Goal: Task Accomplishment & Management: Use online tool/utility

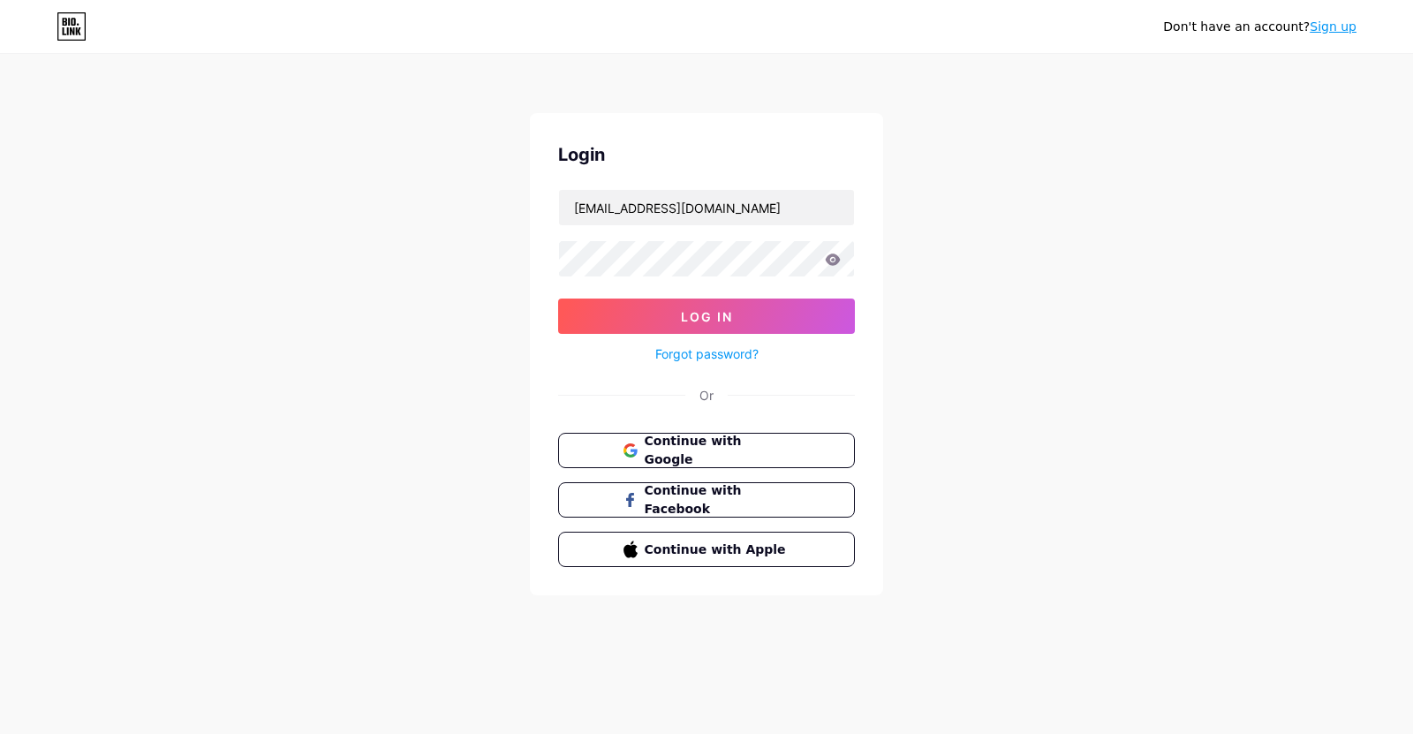
click at [559, 190] on div at bounding box center [559, 190] width 0 height 0
type input "[EMAIL_ADDRESS][DOMAIN_NAME]"
click at [693, 300] on button "Log In" at bounding box center [706, 315] width 297 height 35
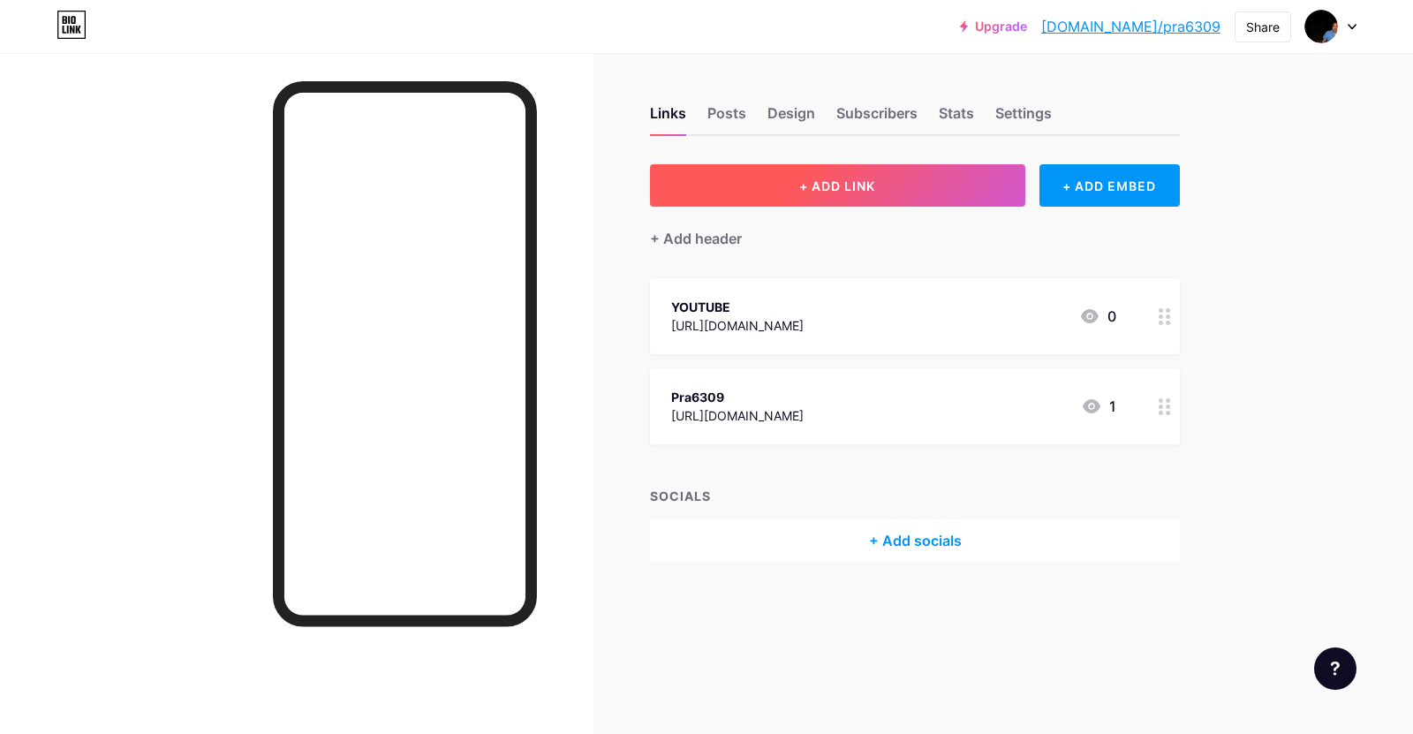
click at [891, 175] on button "+ ADD LINK" at bounding box center [837, 185] width 375 height 42
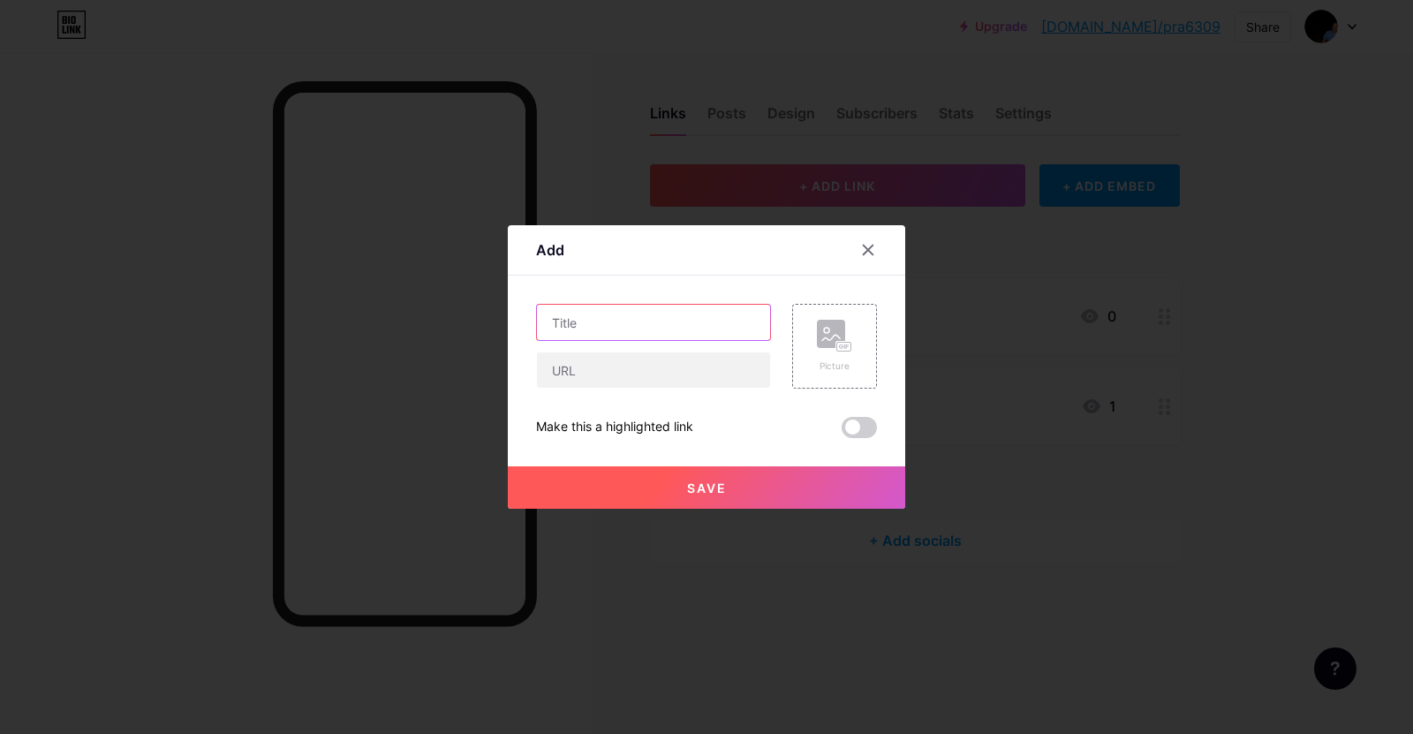
click at [651, 325] on input "text" at bounding box center [653, 322] width 233 height 35
type input "[DOMAIN_NAME]"
click at [610, 368] on input "text" at bounding box center [653, 369] width 233 height 35
paste input "[URL][DOMAIN_NAME]"
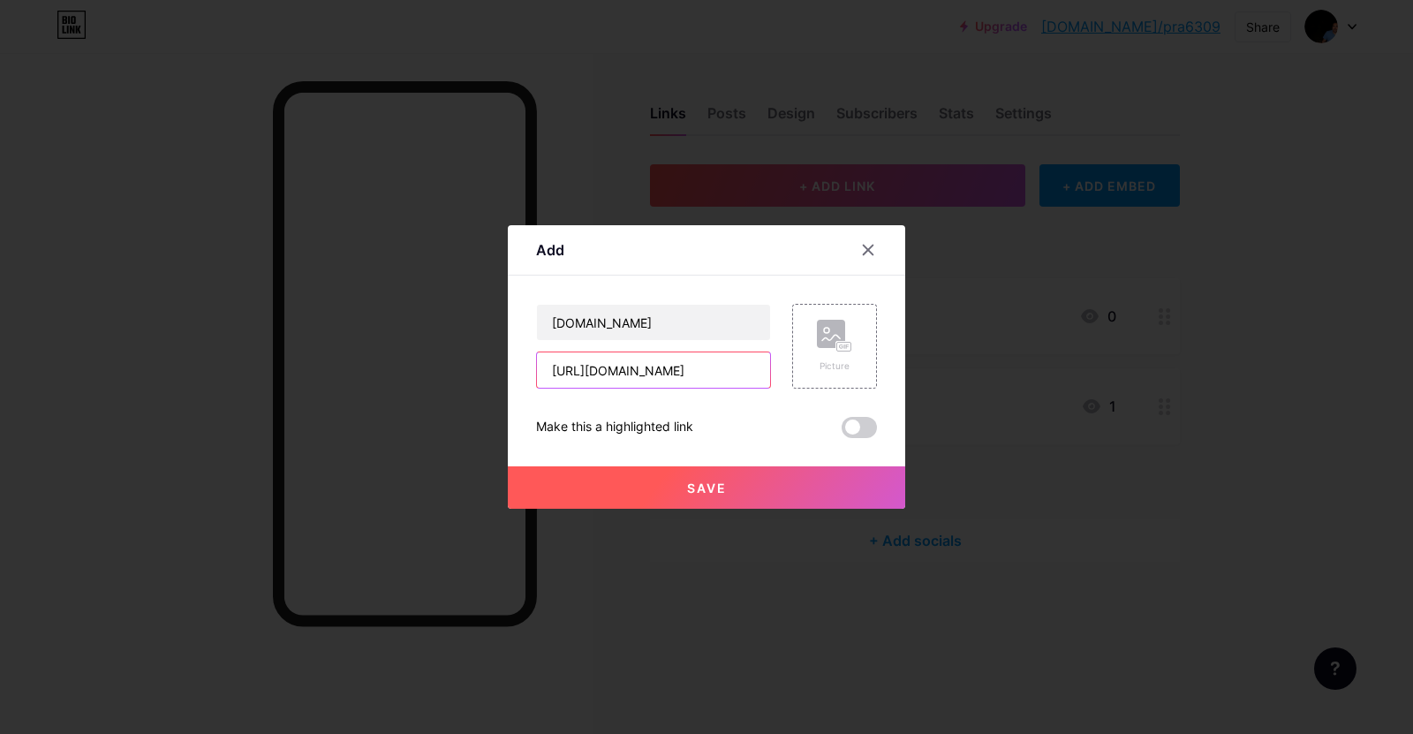
type input "[URL][DOMAIN_NAME]"
click at [843, 431] on span at bounding box center [858, 427] width 35 height 21
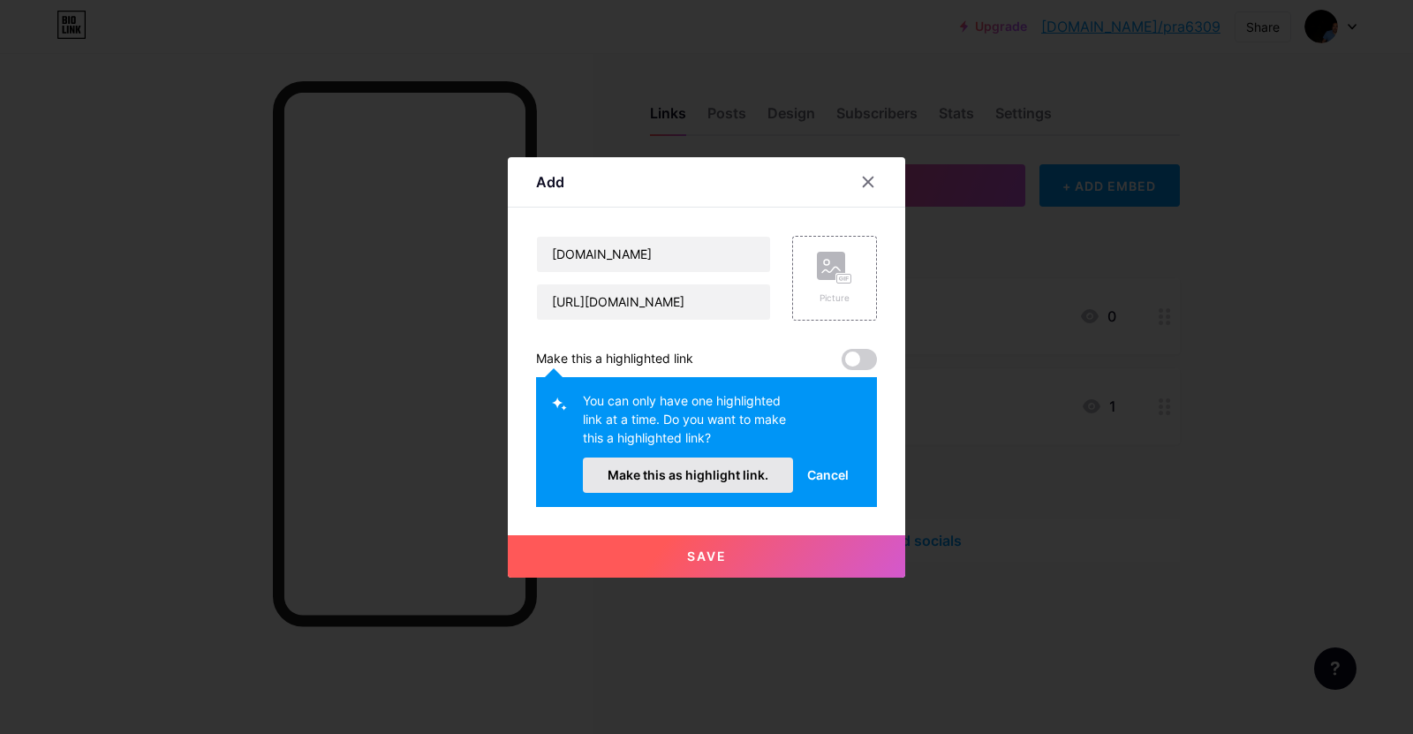
click at [715, 473] on span "Make this as highlight link." at bounding box center [687, 474] width 161 height 15
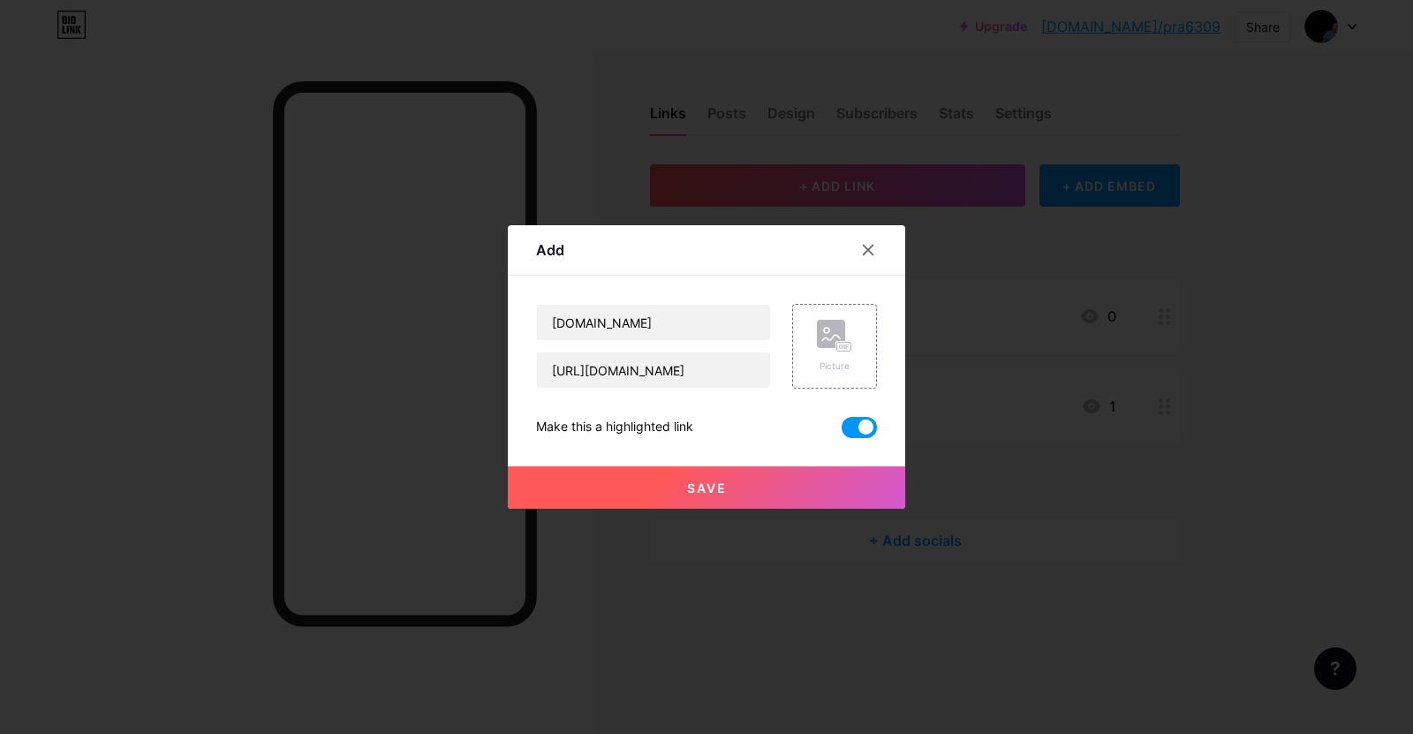
click at [708, 478] on button "Save" at bounding box center [706, 487] width 397 height 42
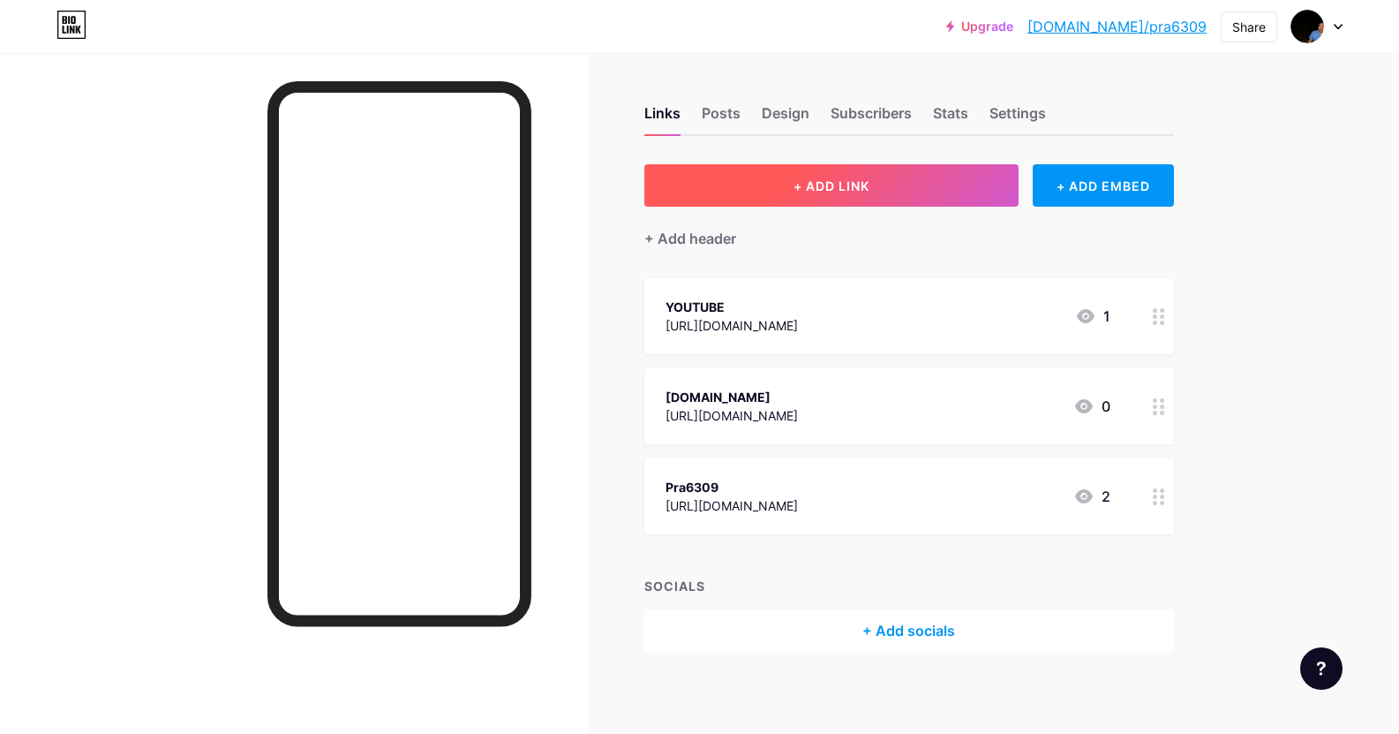
click at [841, 187] on span "+ ADD LINK" at bounding box center [832, 185] width 76 height 15
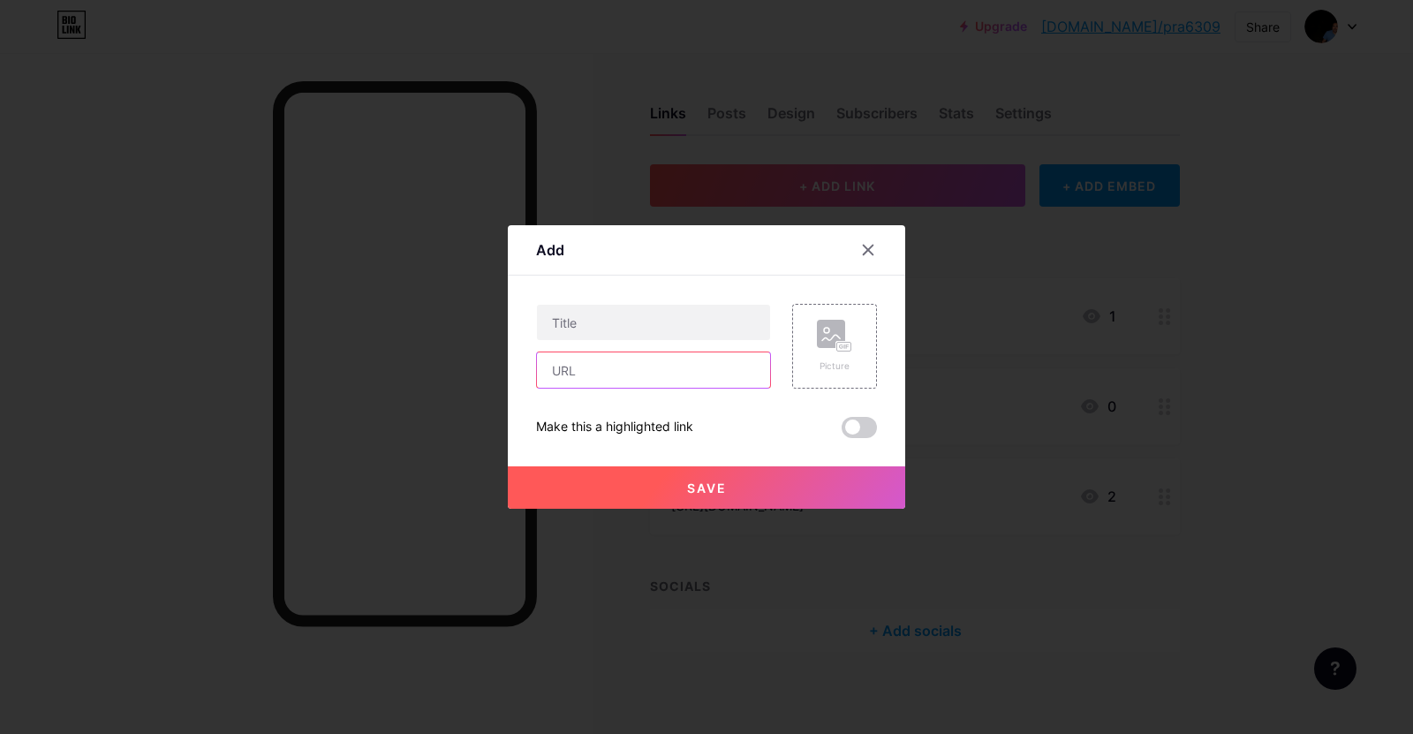
drag, startPoint x: 572, startPoint y: 352, endPoint x: 573, endPoint y: 371, distance: 18.6
click at [572, 354] on input "text" at bounding box center [653, 369] width 233 height 35
paste input "[URL][DOMAIN_NAME]"
type input "[URL][DOMAIN_NAME]"
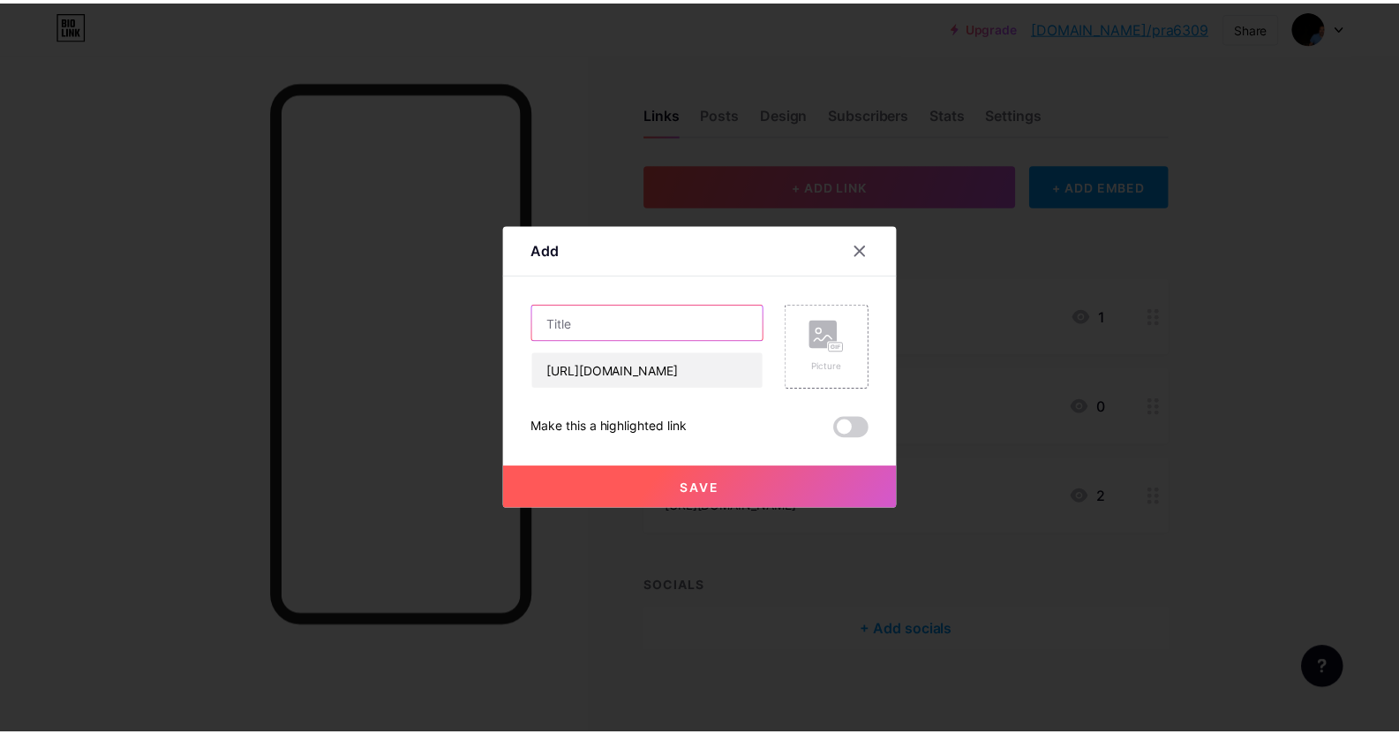
scroll to position [0, 0]
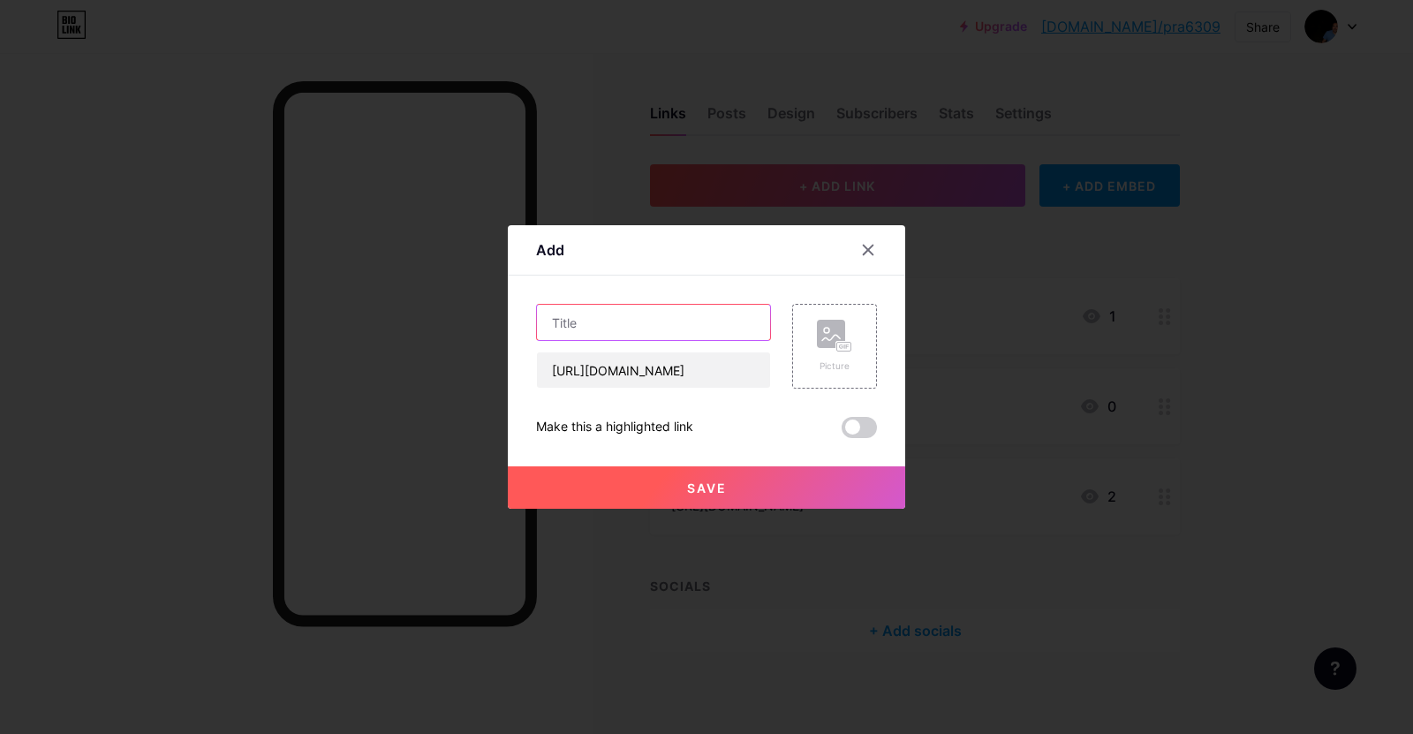
click at [614, 323] on input "text" at bounding box center [653, 322] width 233 height 35
type input "Cybersec_Fit"
click at [719, 477] on button "Save" at bounding box center [706, 487] width 397 height 42
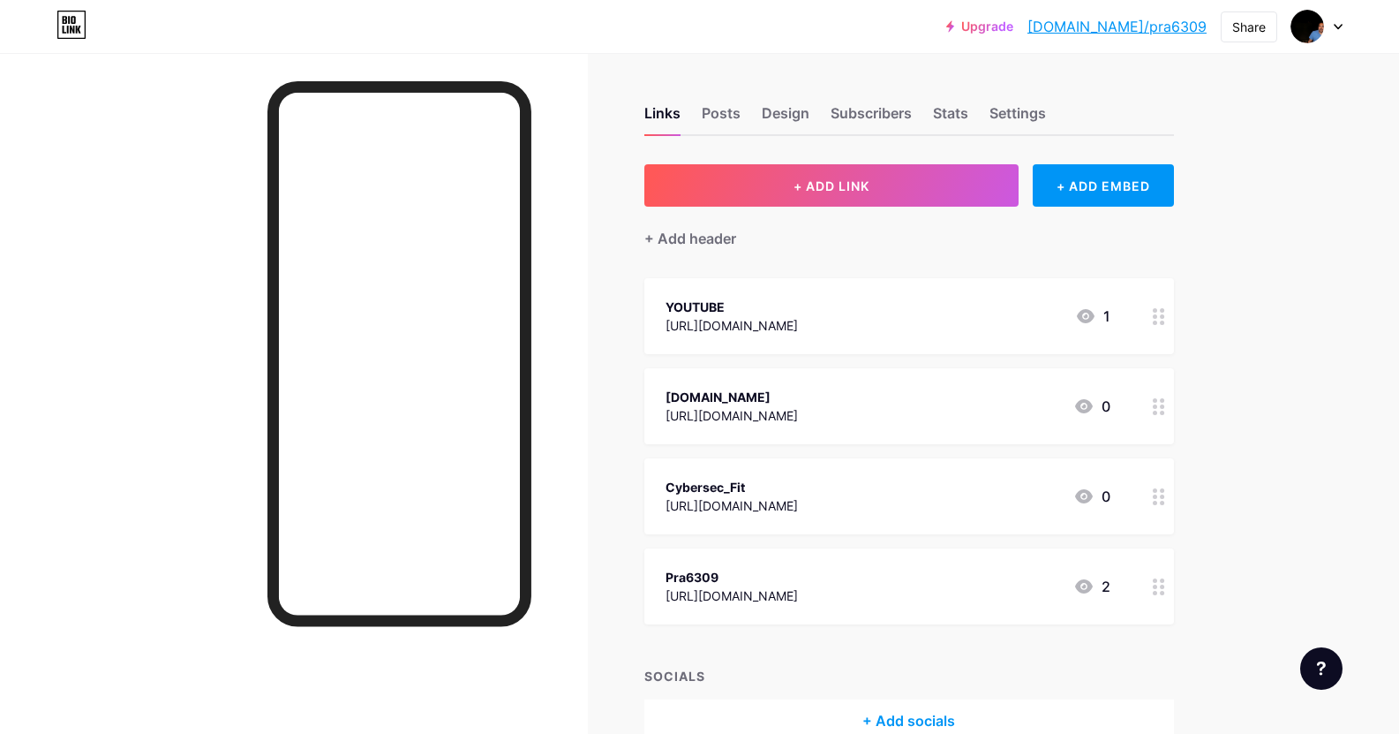
click at [1135, 29] on link "[DOMAIN_NAME]/pra6309" at bounding box center [1117, 26] width 179 height 21
